Goal: Find specific page/section: Find specific page/section

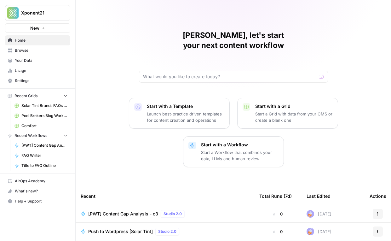
click at [35, 126] on span "Comfort" at bounding box center [44, 126] width 46 height 6
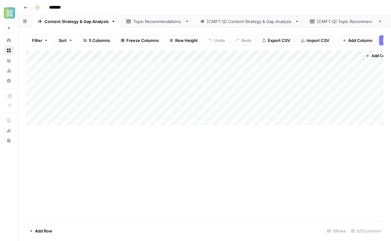
click at [158, 20] on div "Topic Recommendations" at bounding box center [157, 21] width 49 height 6
click at [217, 27] on link "[CMFT-Q] Content Strategy & Gap Analysis" at bounding box center [250, 21] width 110 height 13
click at [152, 24] on div "Topic Recommendations" at bounding box center [157, 21] width 49 height 6
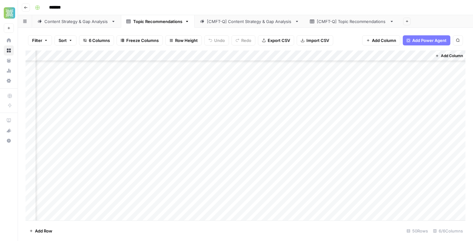
scroll to position [260, 88]
click at [272, 129] on div "Add Column" at bounding box center [246, 135] width 440 height 170
click at [272, 145] on div "Add Column" at bounding box center [246, 135] width 440 height 170
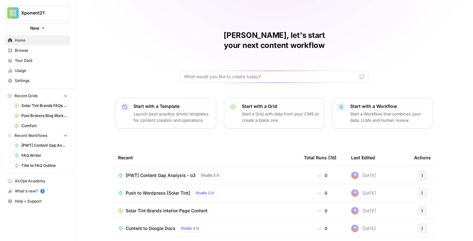
click at [163, 172] on span "[PWT] Content Gap Analysis - o3" at bounding box center [161, 175] width 70 height 6
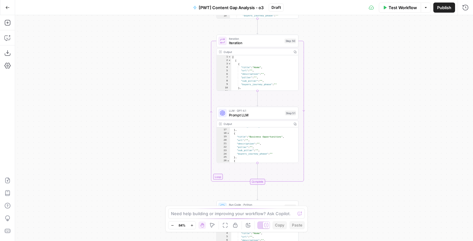
scroll to position [123, 0]
click at [5, 10] on button "Go Back" at bounding box center [7, 7] width 11 height 11
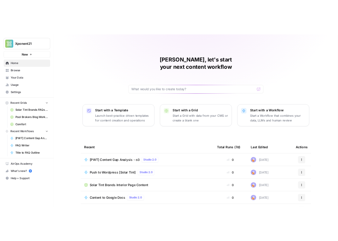
scroll to position [49, 0]
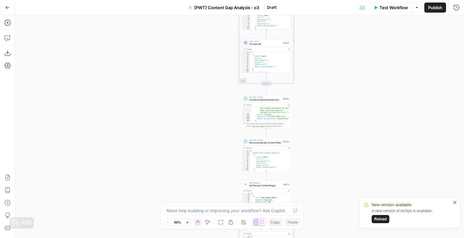
scroll to position [203, 0]
